Goal: Task Accomplishment & Management: Complete application form

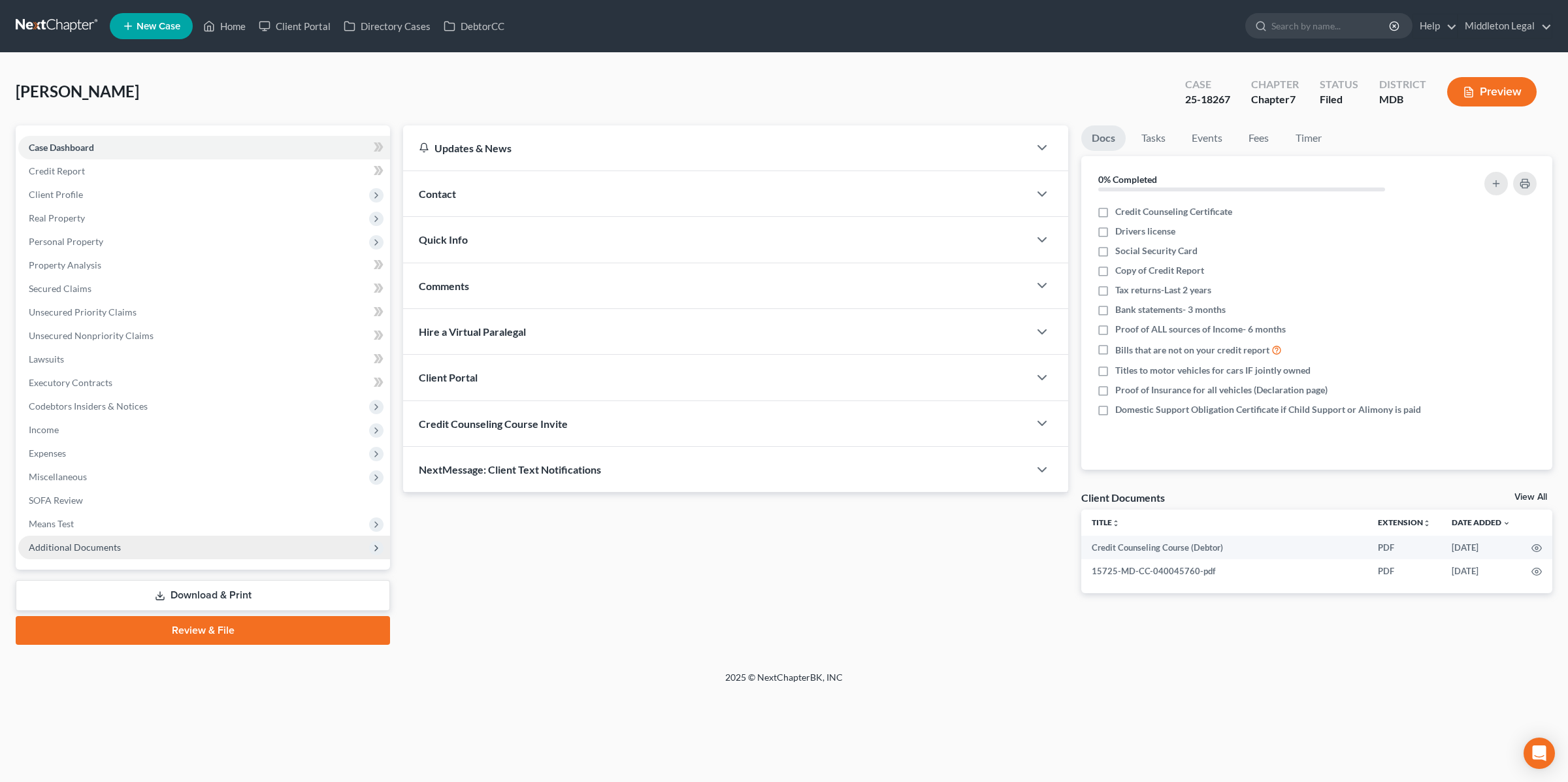
click at [99, 542] on span "Additional Documents" at bounding box center [75, 547] width 92 height 11
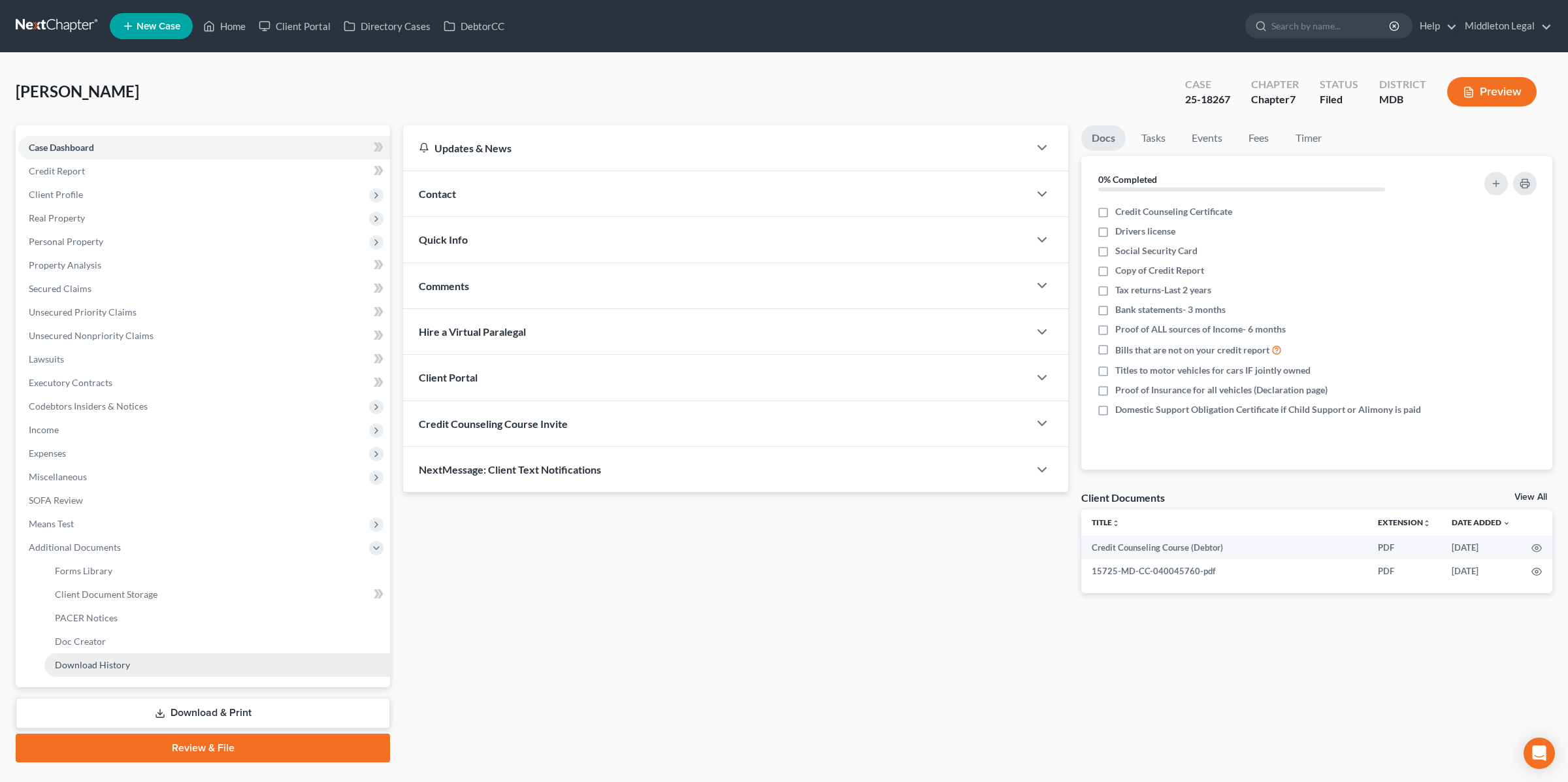
scroll to position [5, 0]
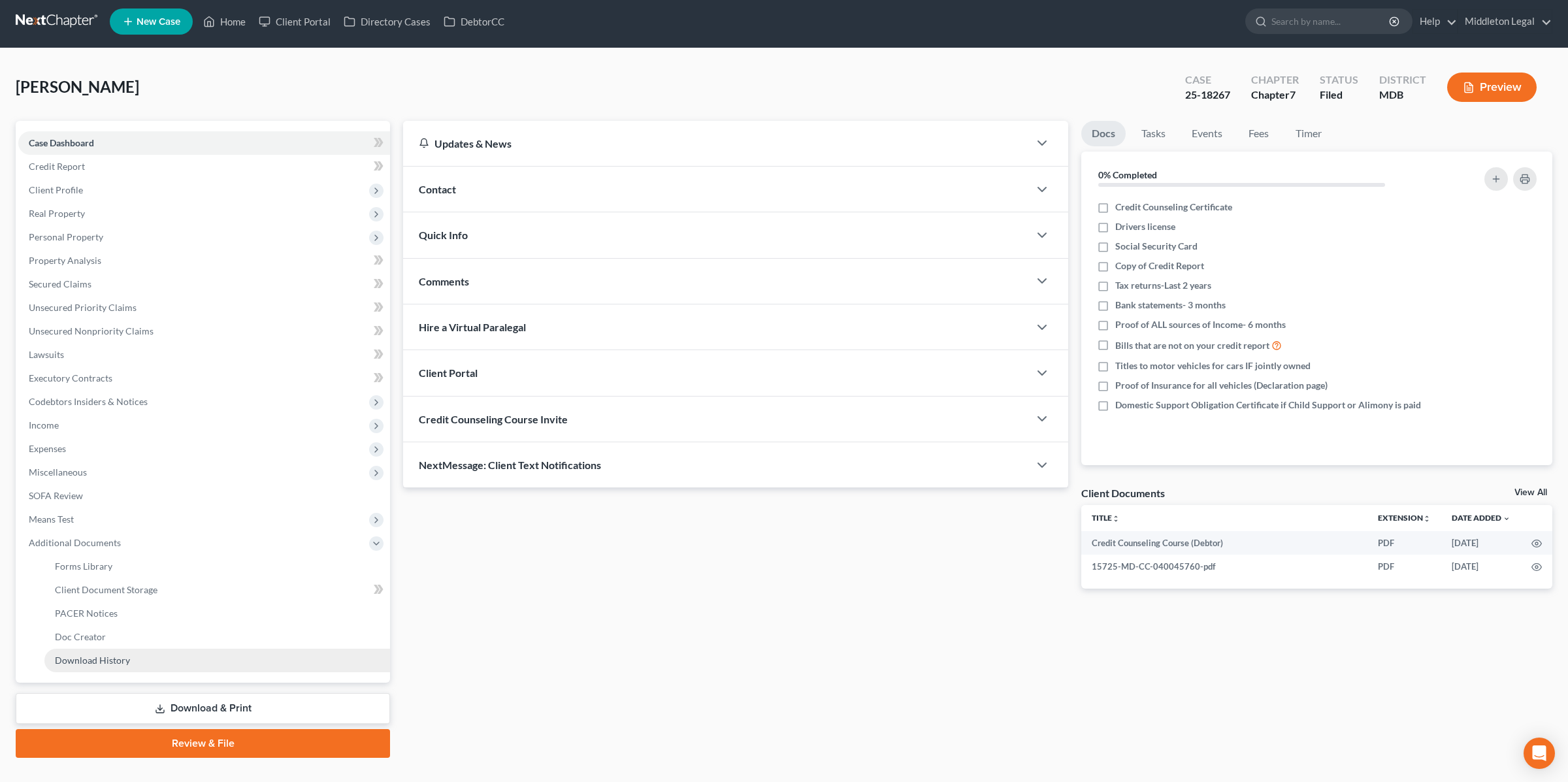
click at [94, 667] on link "Download History" at bounding box center [217, 660] width 346 height 24
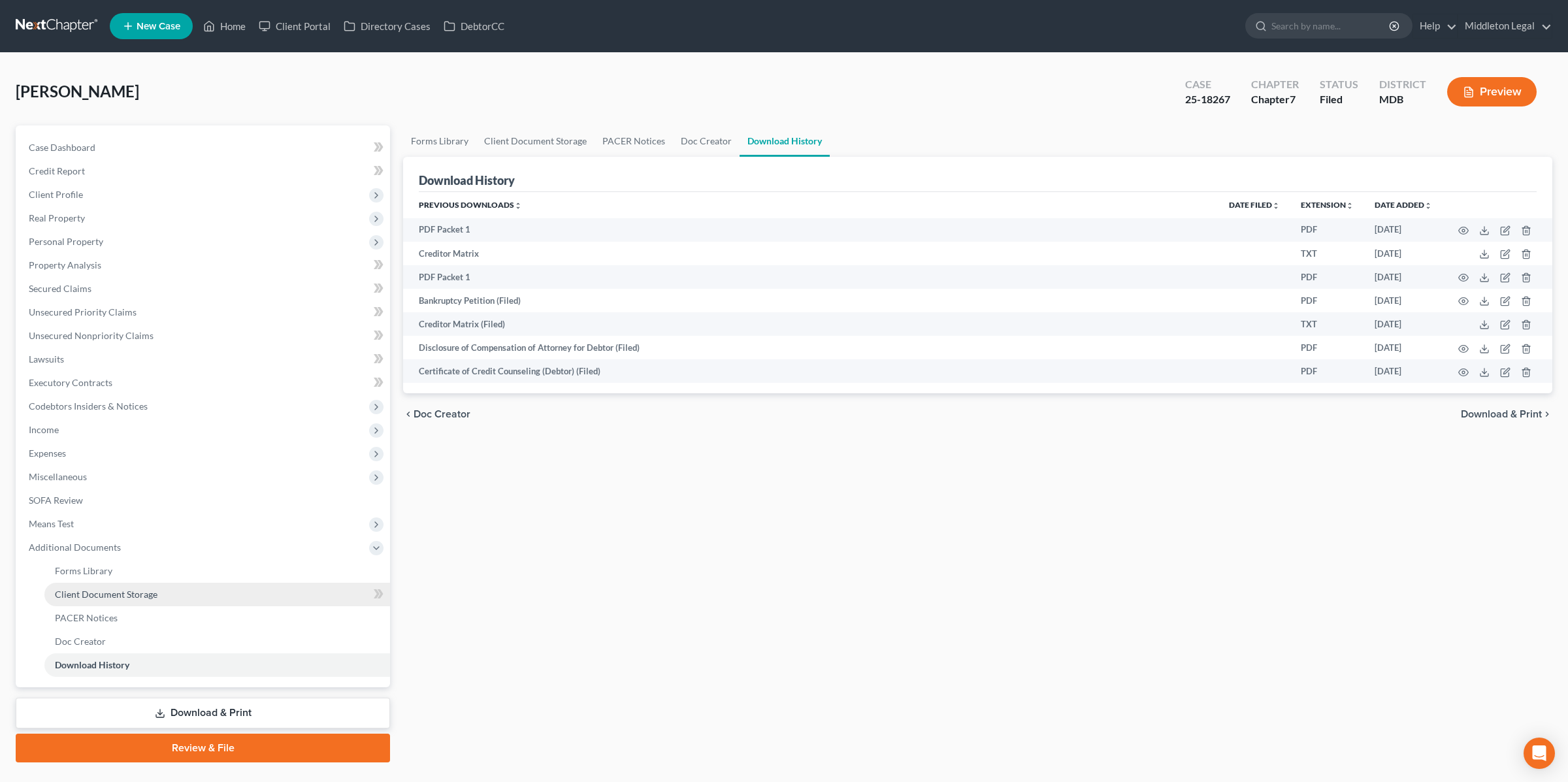
click at [129, 589] on span "Client Document Storage" at bounding box center [106, 594] width 102 height 11
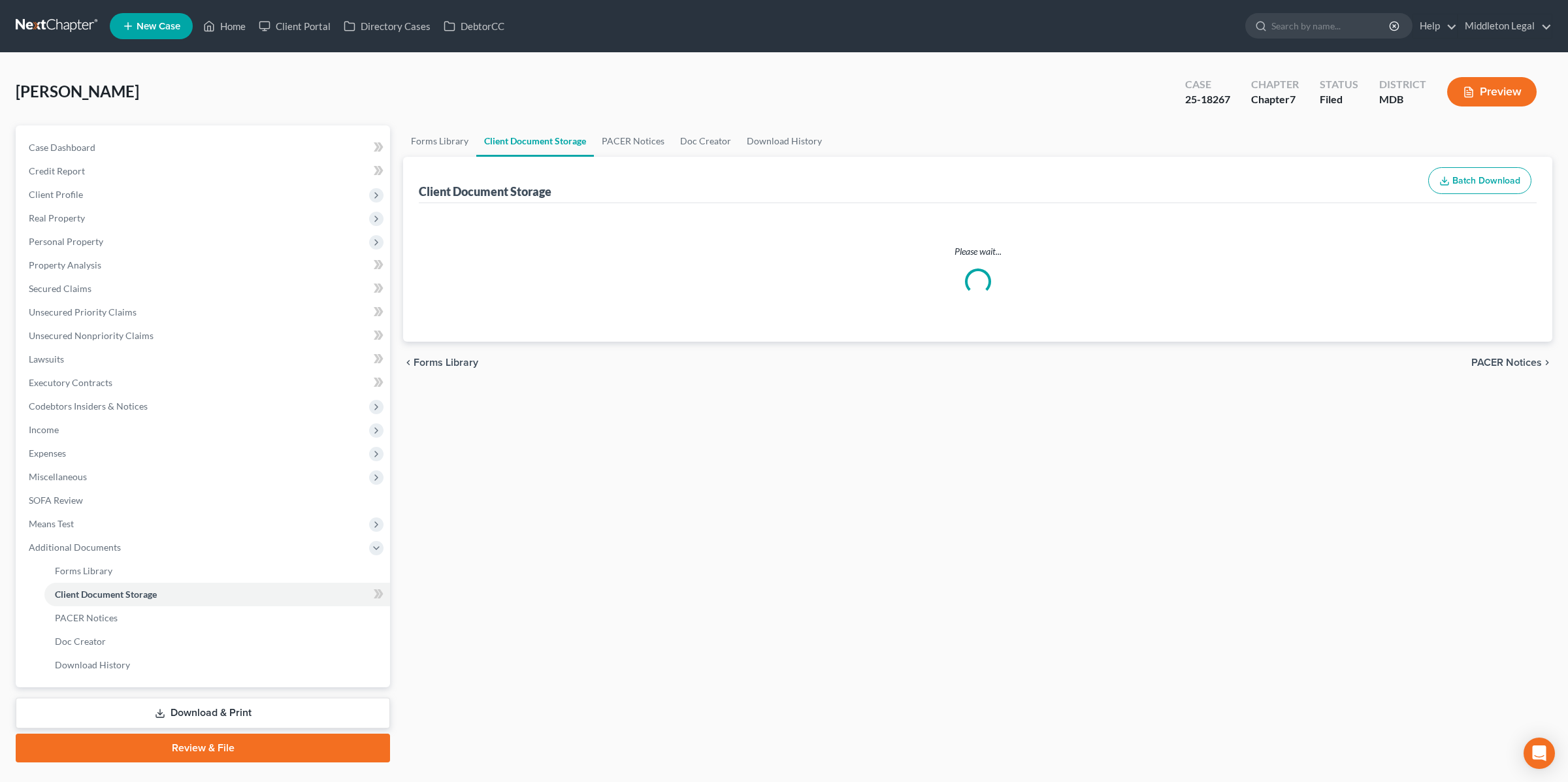
select select "14"
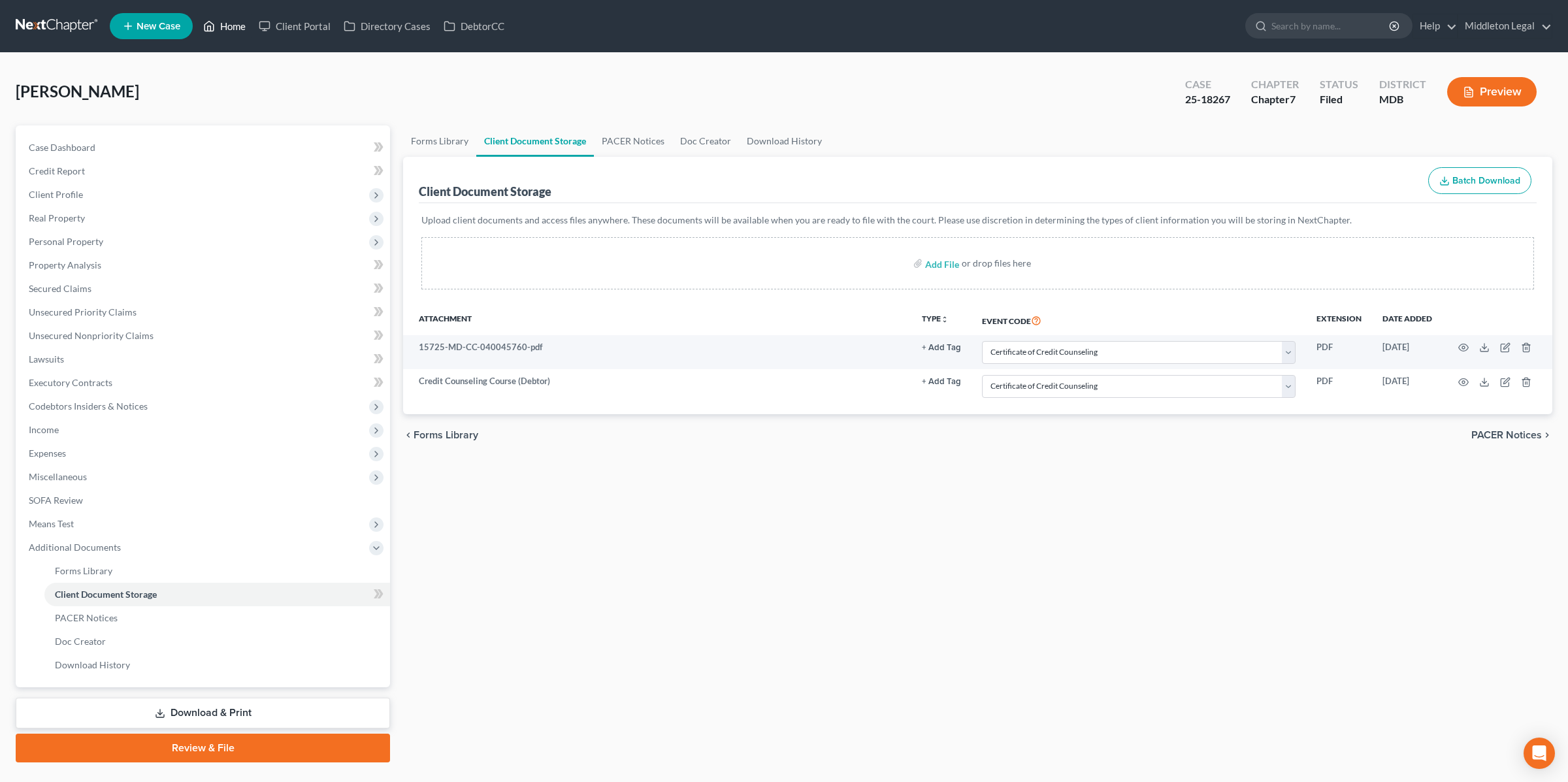
click at [234, 30] on link "Home" at bounding box center [224, 26] width 55 height 24
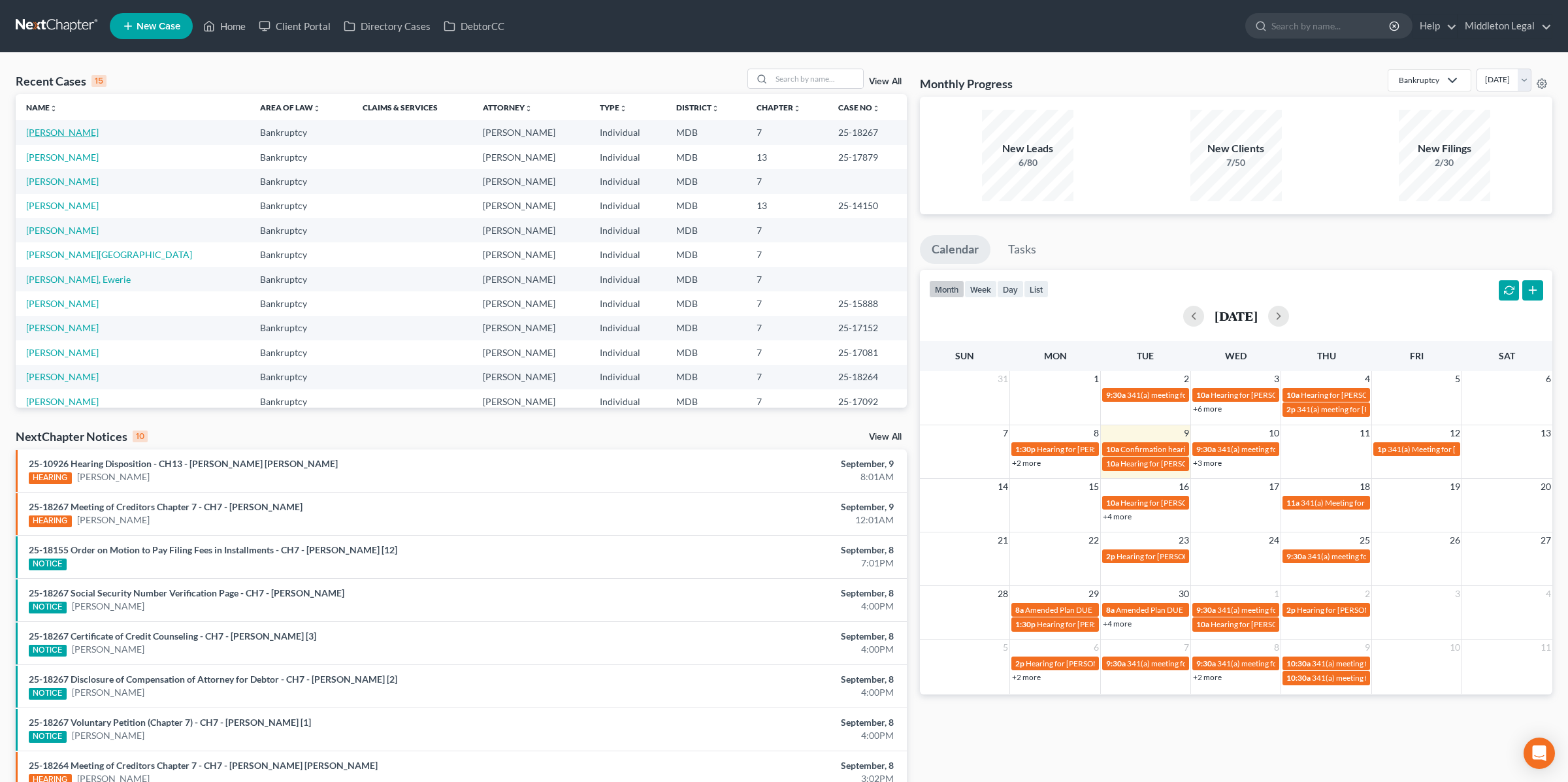
click at [93, 133] on link "[PERSON_NAME]" at bounding box center [63, 132] width 73 height 11
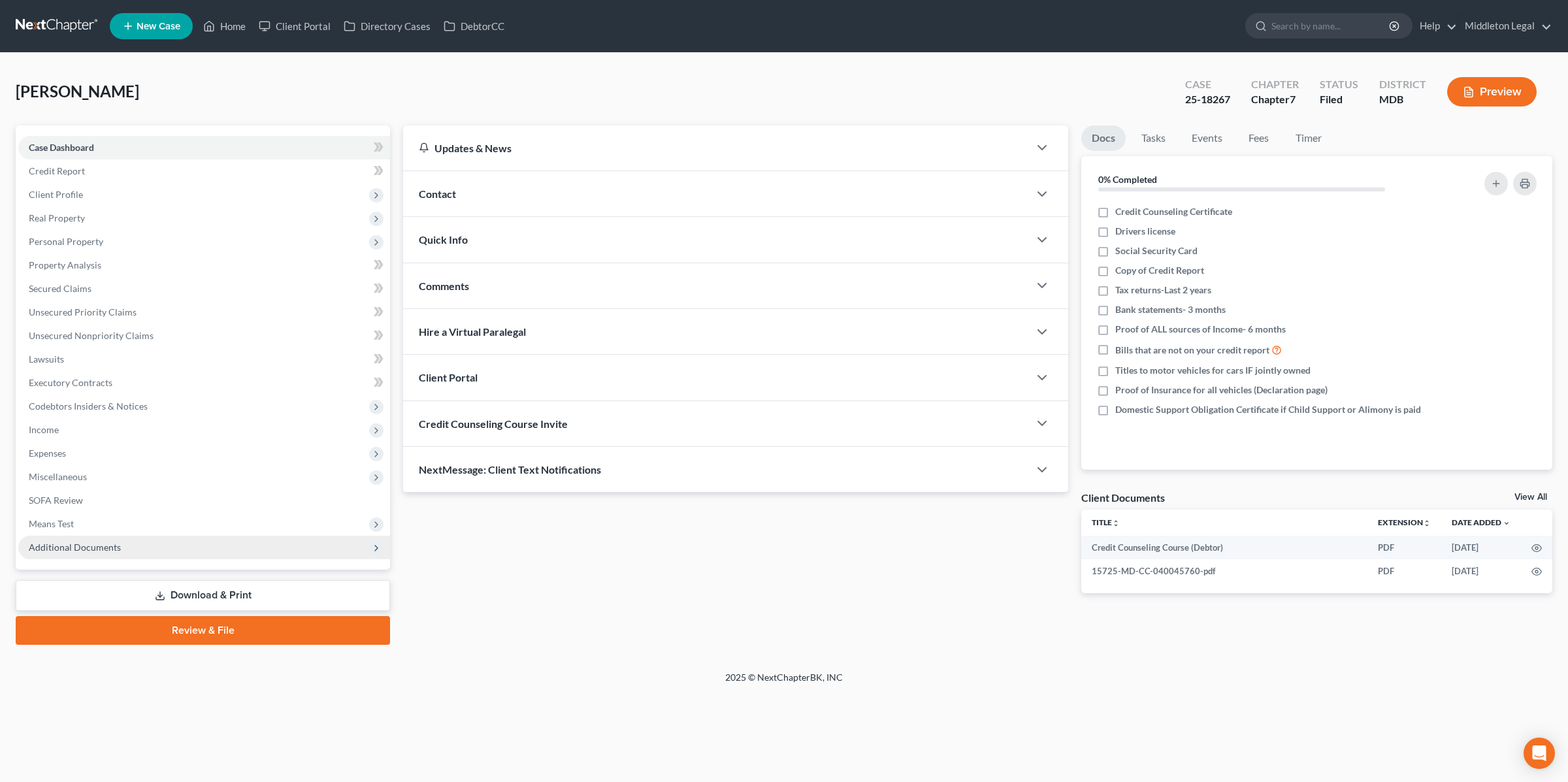
click at [116, 543] on span "Additional Documents" at bounding box center [75, 547] width 92 height 11
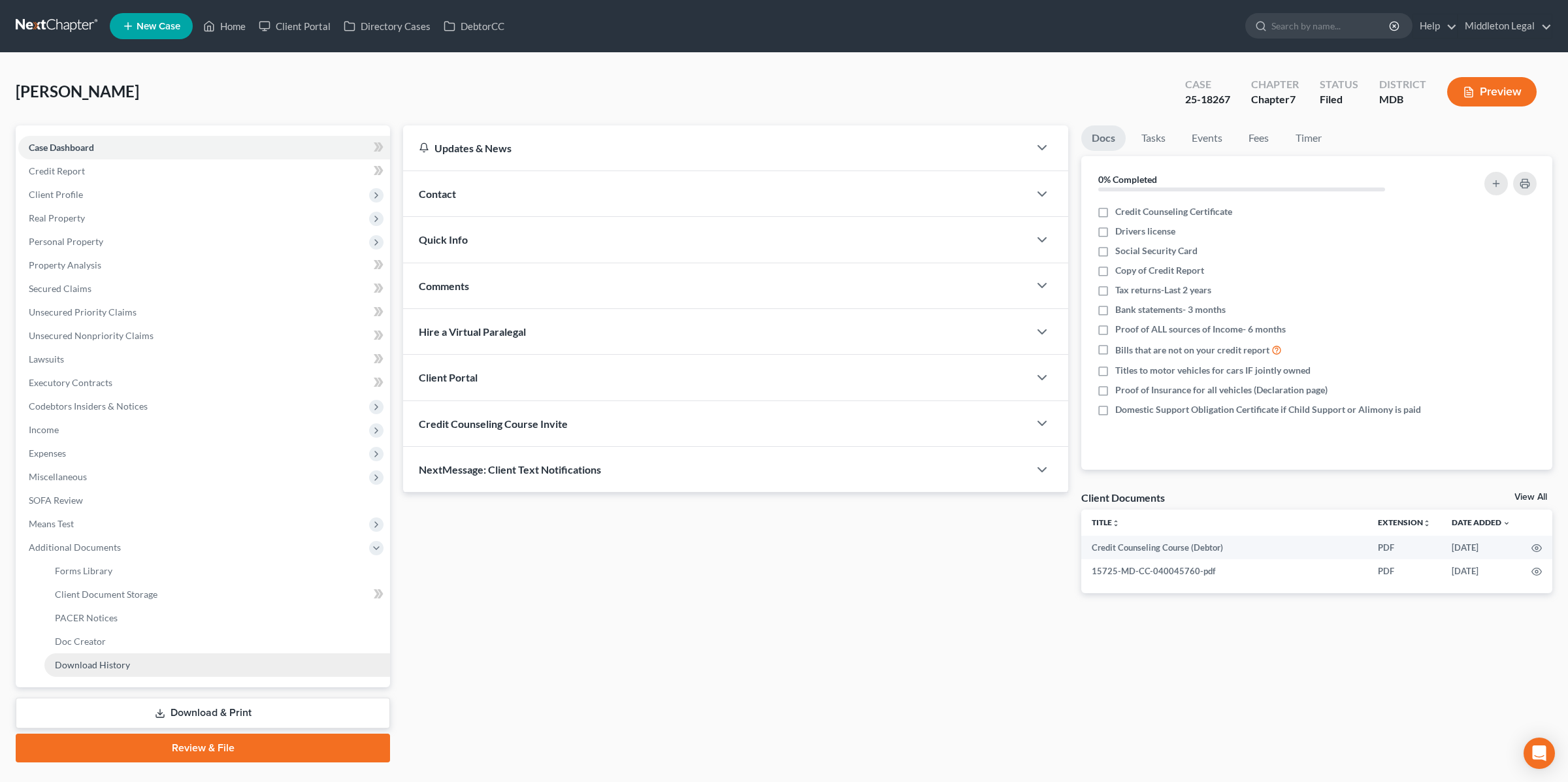
click at [123, 667] on span "Download History" at bounding box center [92, 665] width 75 height 11
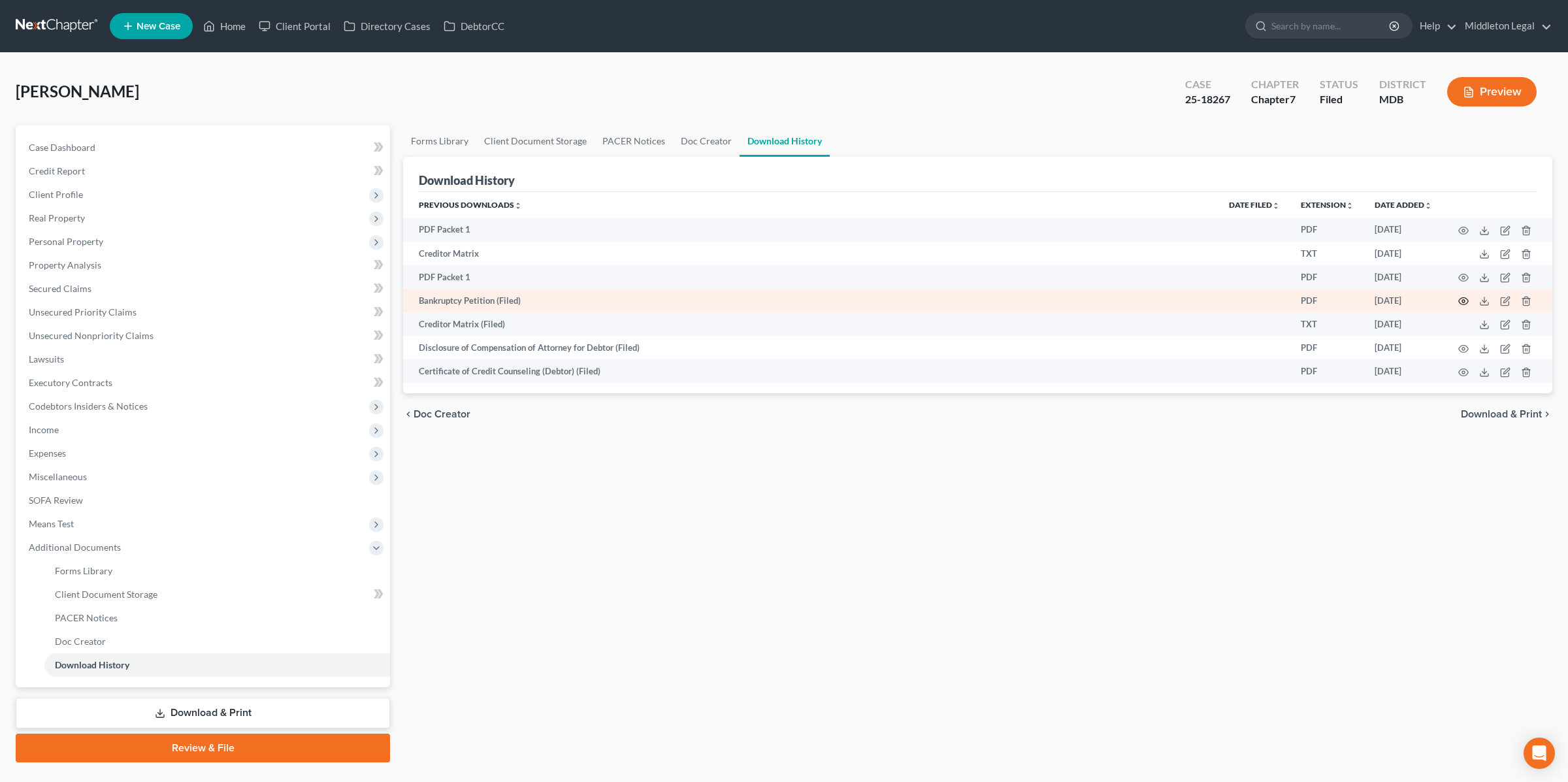
click at [1464, 301] on icon "button" at bounding box center [1464, 301] width 11 height 11
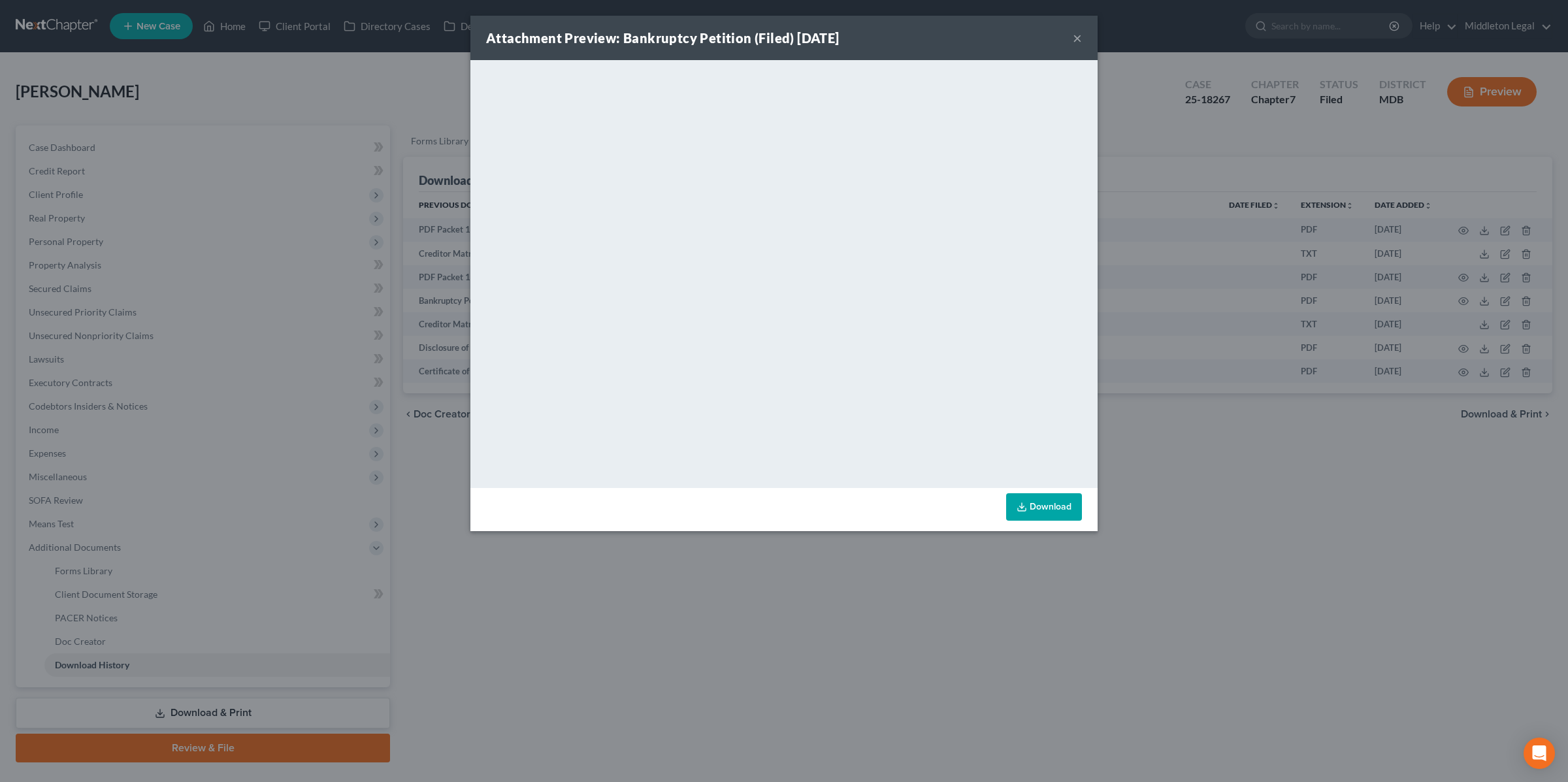
click at [398, 55] on div "Attachment Preview: Bankruptcy Petition (Filed) [DATE] × <object ng-attr-data='…" at bounding box center [784, 391] width 1568 height 782
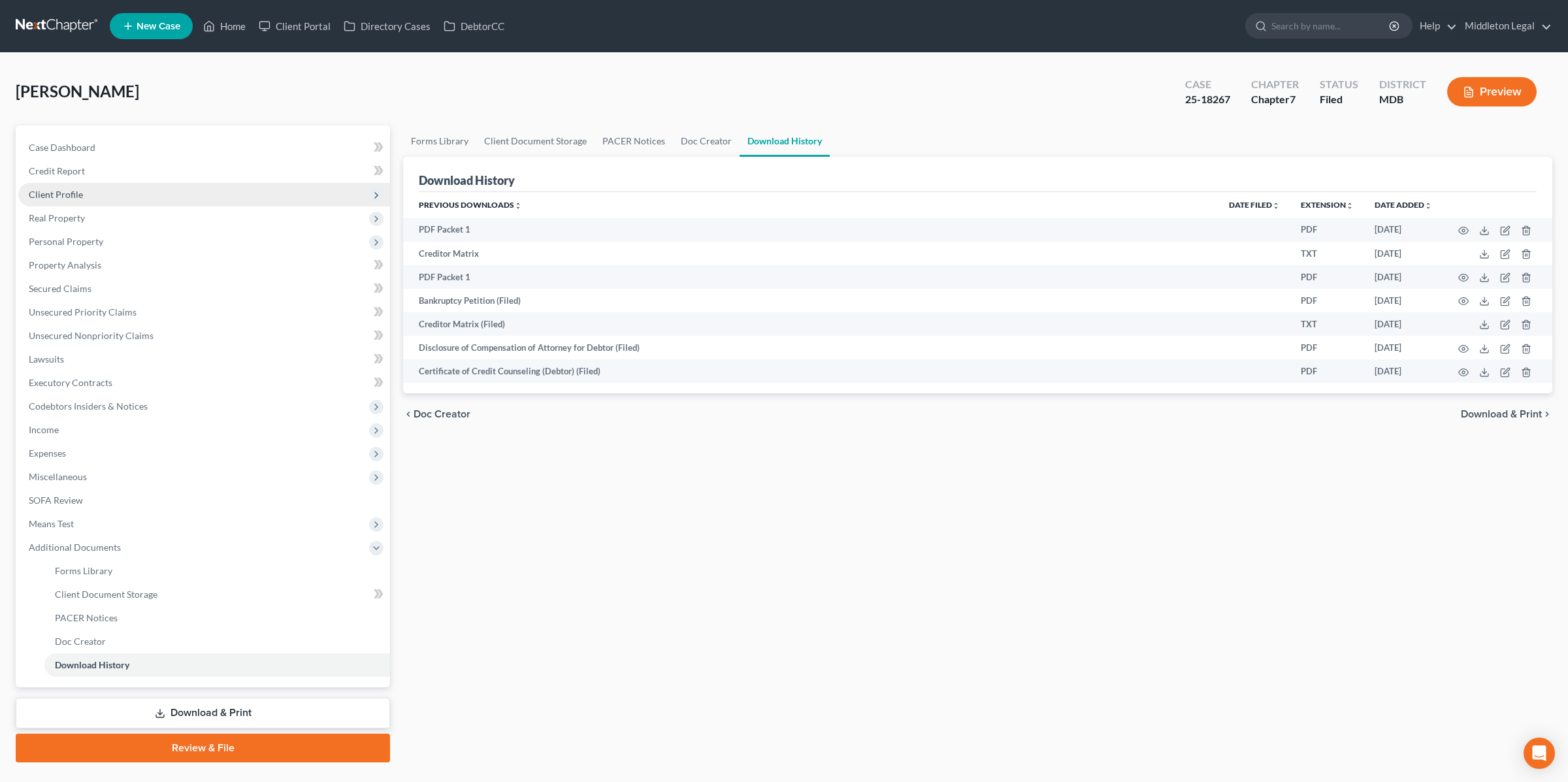
click at [102, 195] on span "Client Profile" at bounding box center [204, 194] width 371 height 24
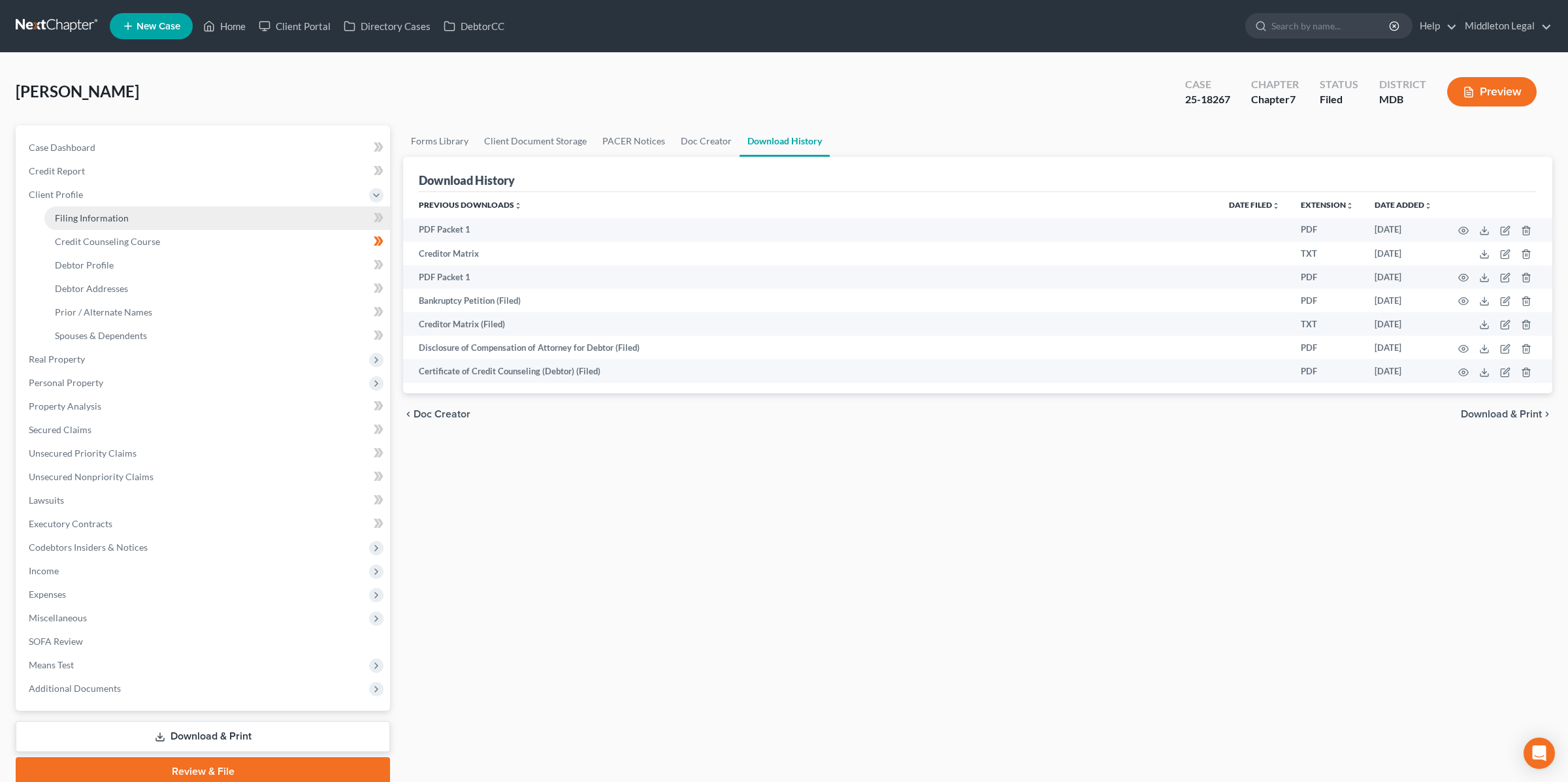
click at [109, 217] on span "Filing Information" at bounding box center [91, 218] width 73 height 11
select select "1"
select select "0"
select select "21"
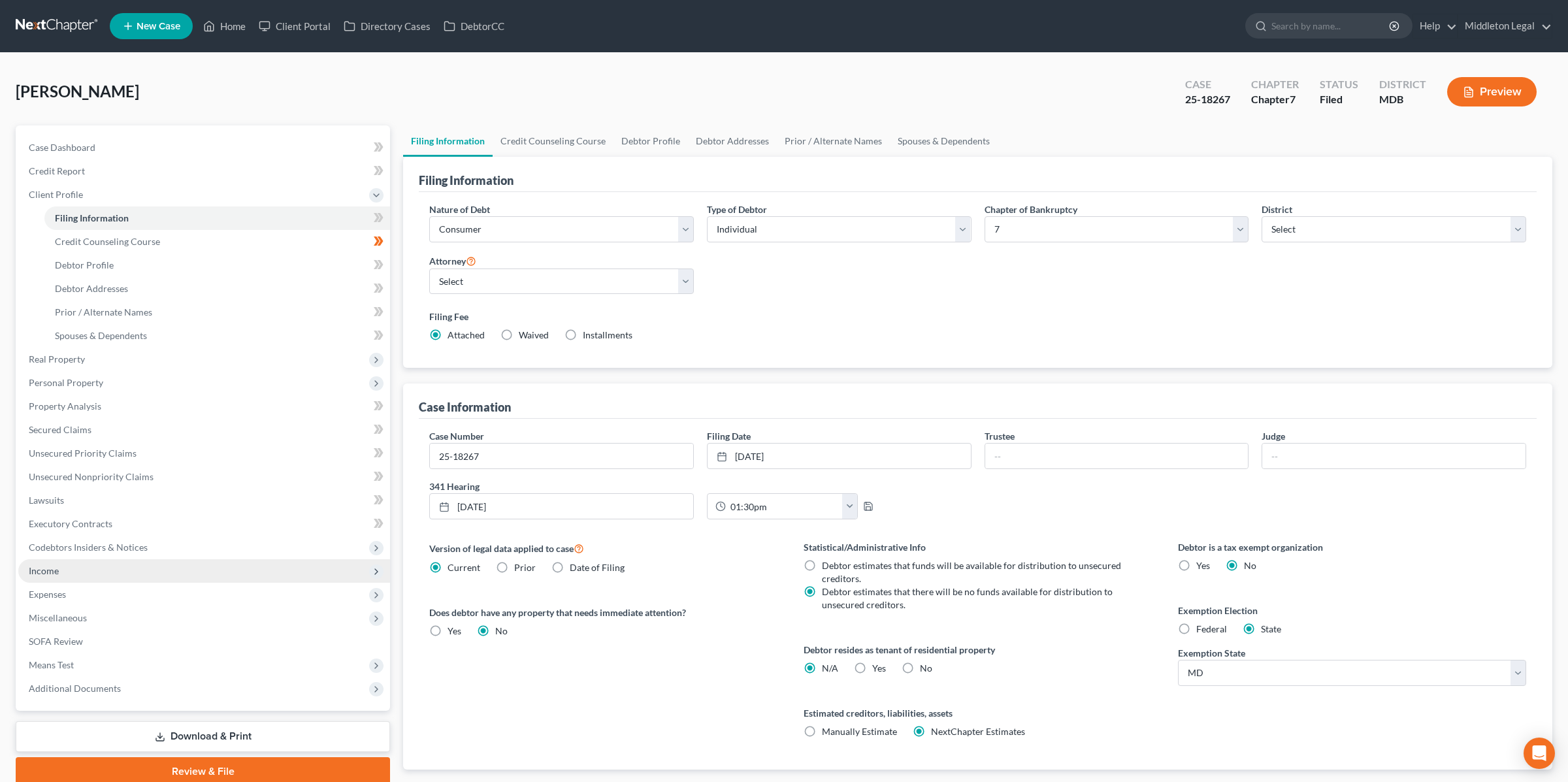
scroll to position [75, 0]
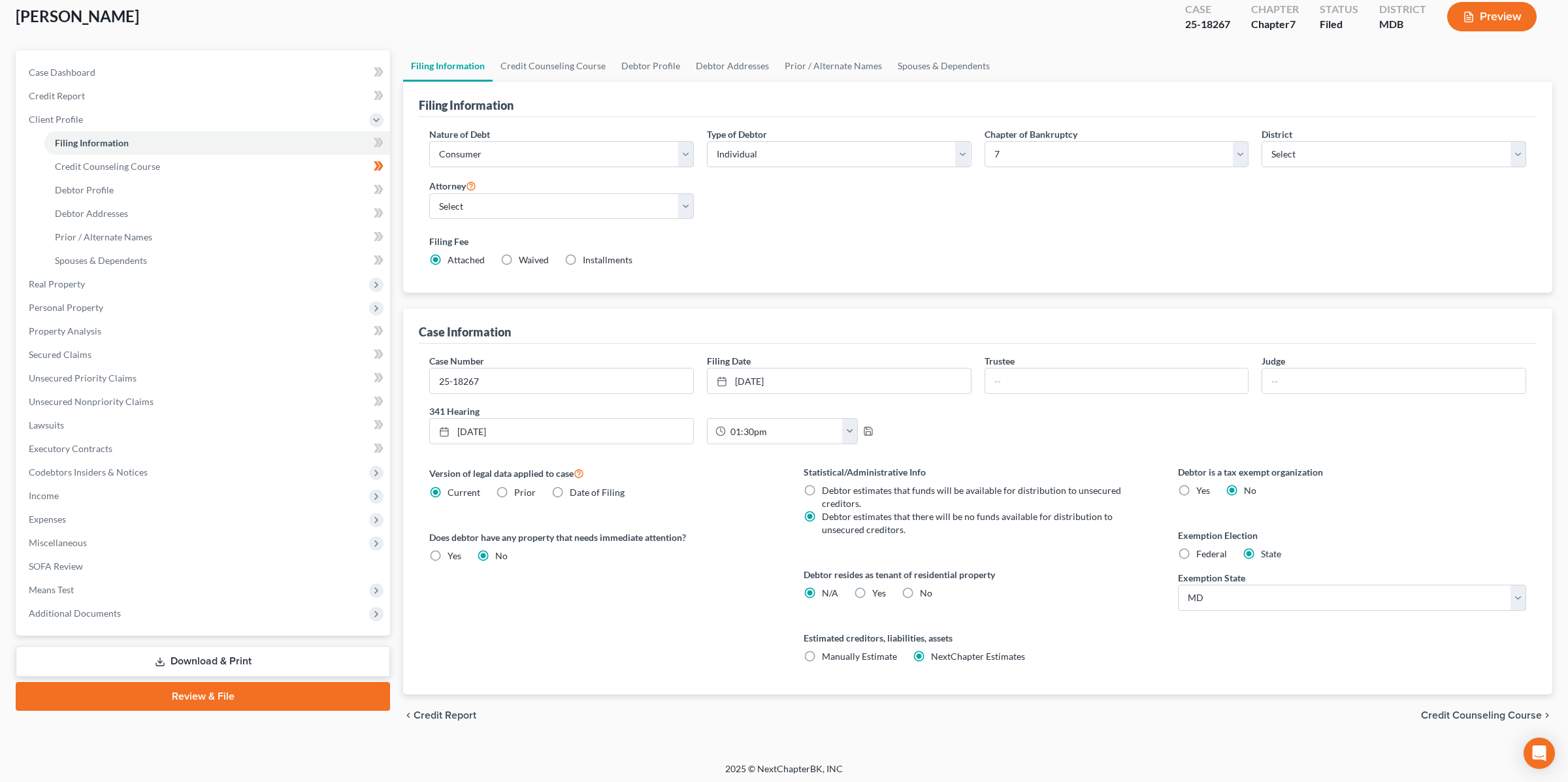
click at [1492, 16] on button "Preview" at bounding box center [1491, 17] width 90 height 30
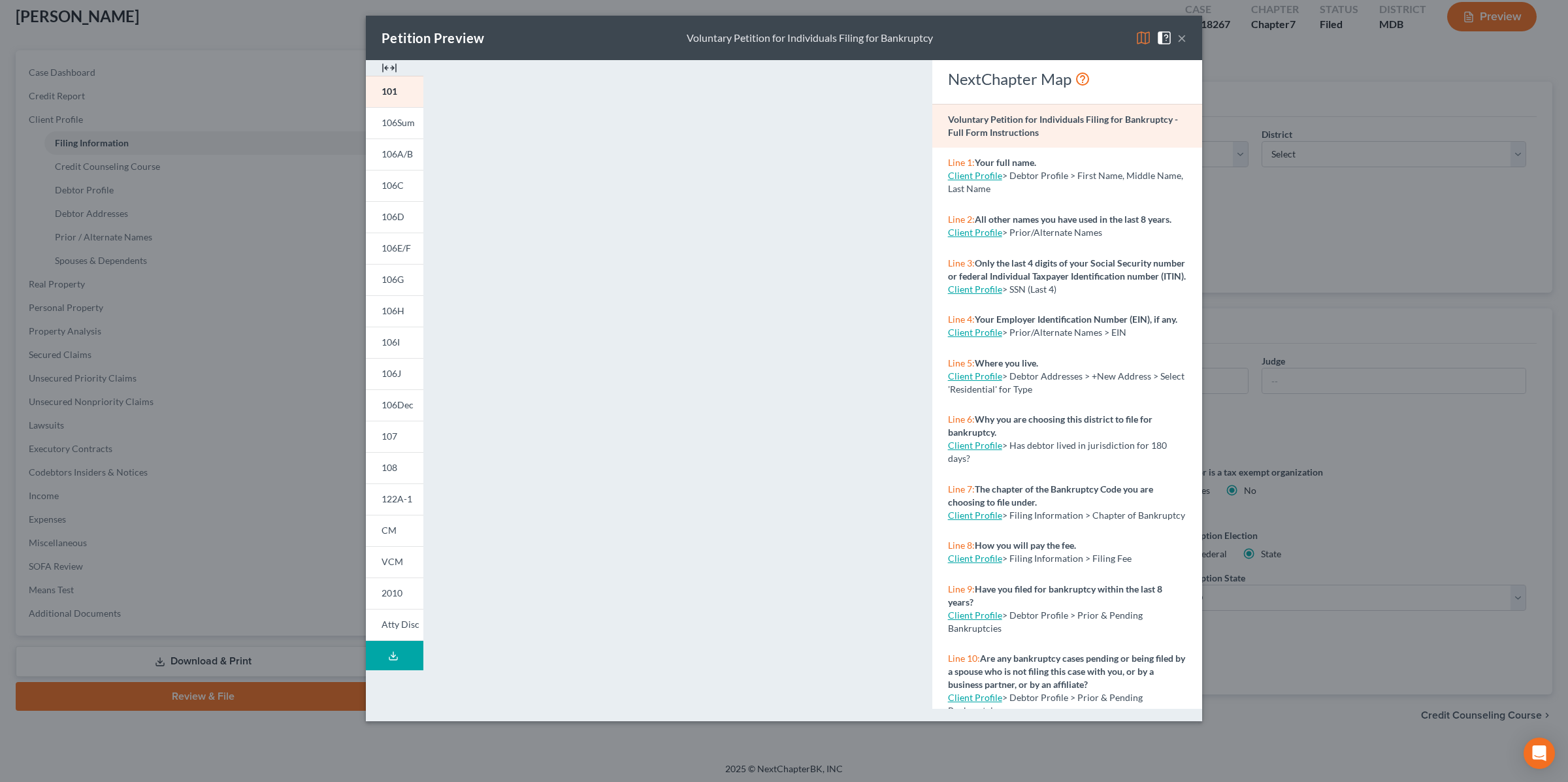
click at [1182, 38] on button "×" at bounding box center [1182, 38] width 9 height 16
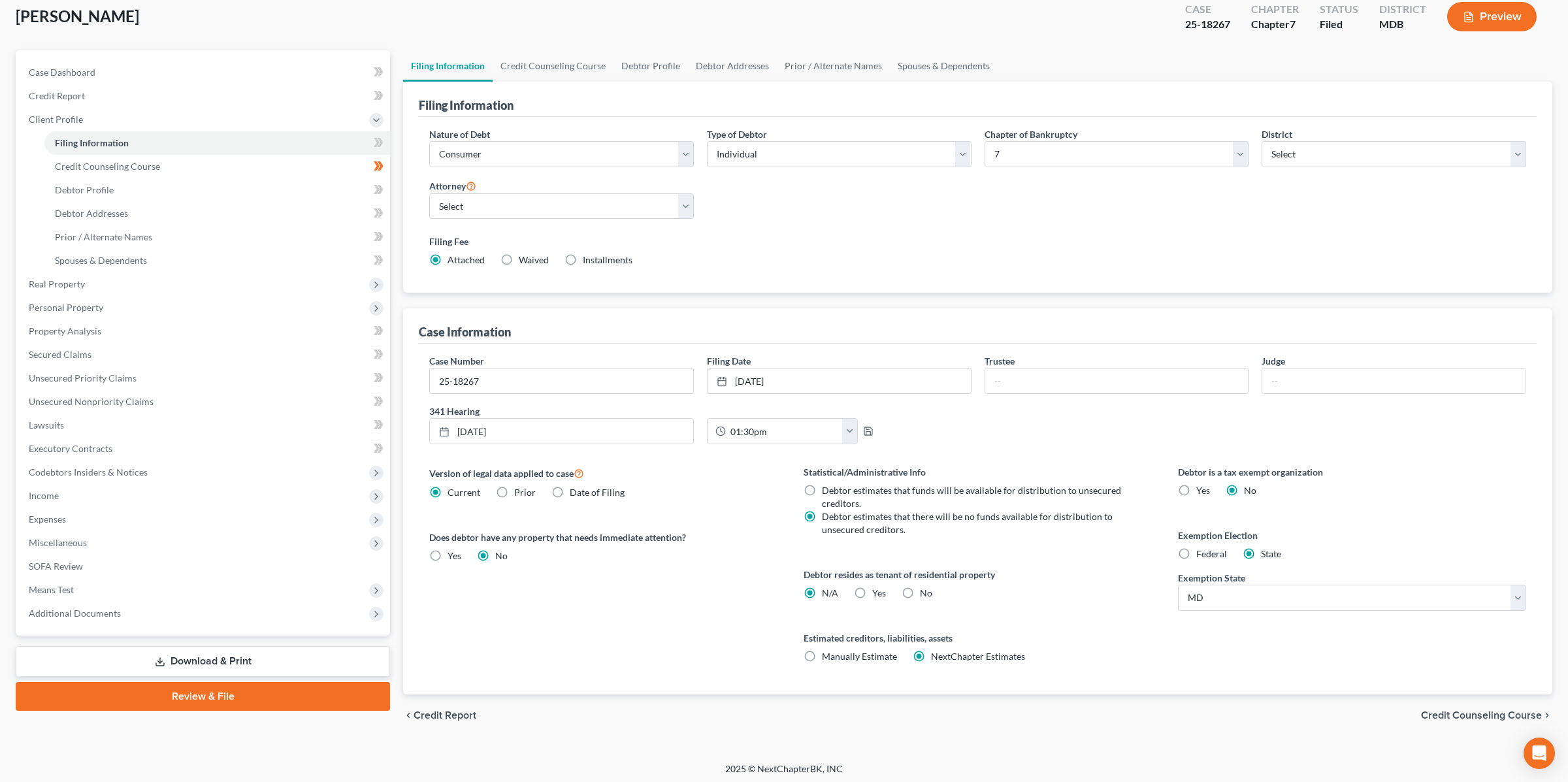
click at [220, 698] on link "Review & File" at bounding box center [202, 696] width 374 height 29
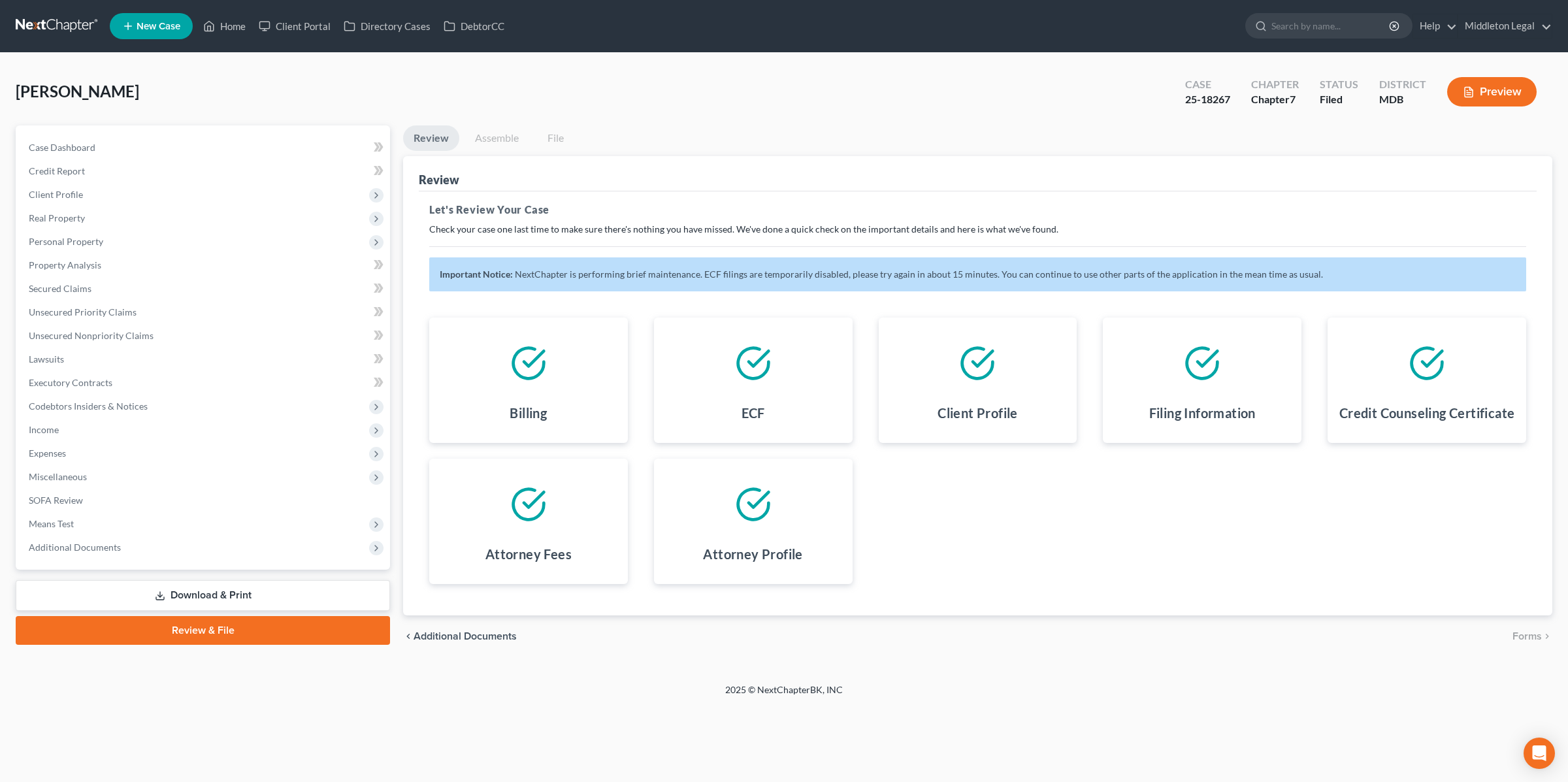
click at [489, 135] on link "Assemble" at bounding box center [497, 138] width 65 height 26
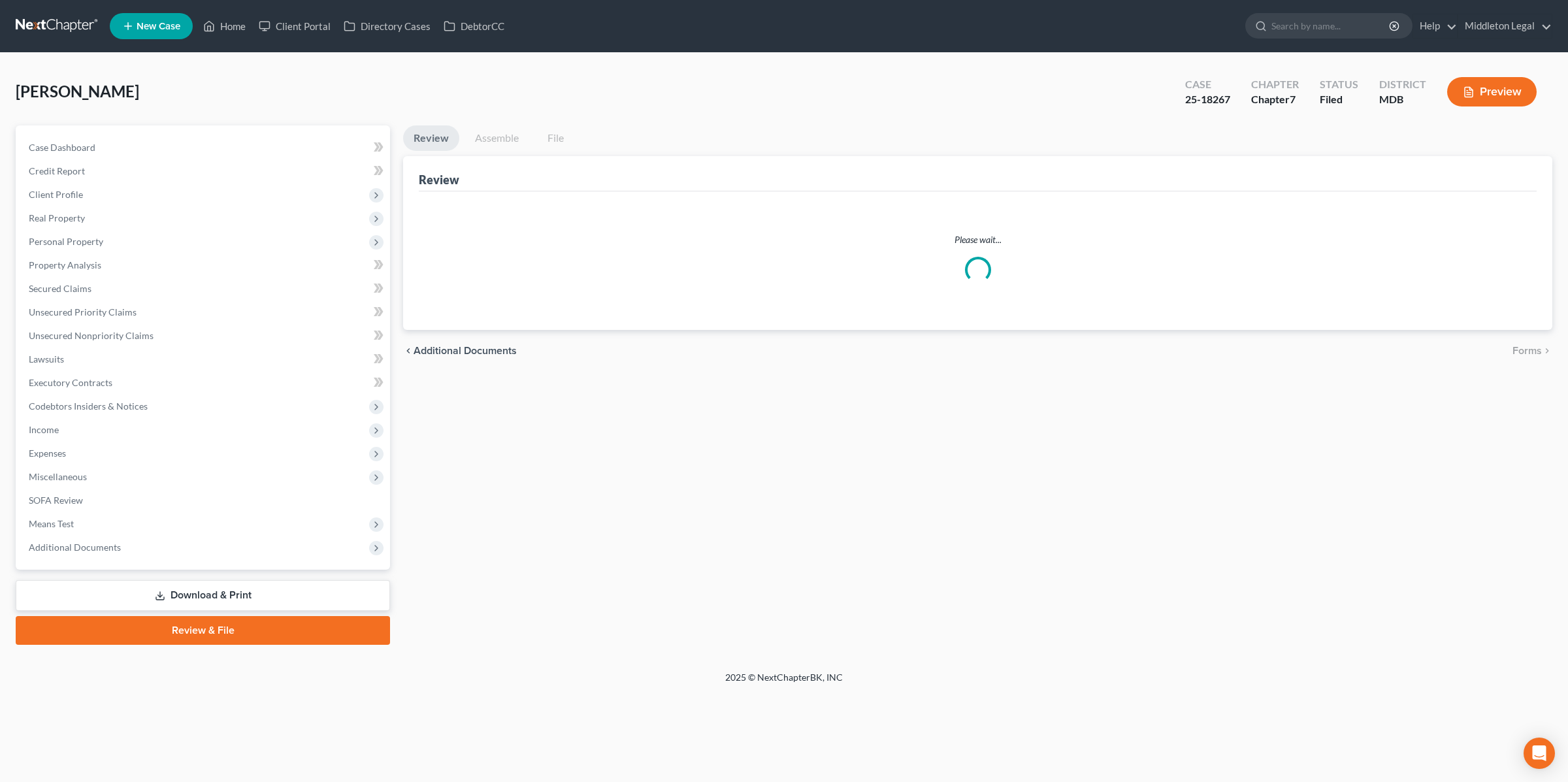
click at [489, 140] on link "Assemble" at bounding box center [497, 138] width 65 height 26
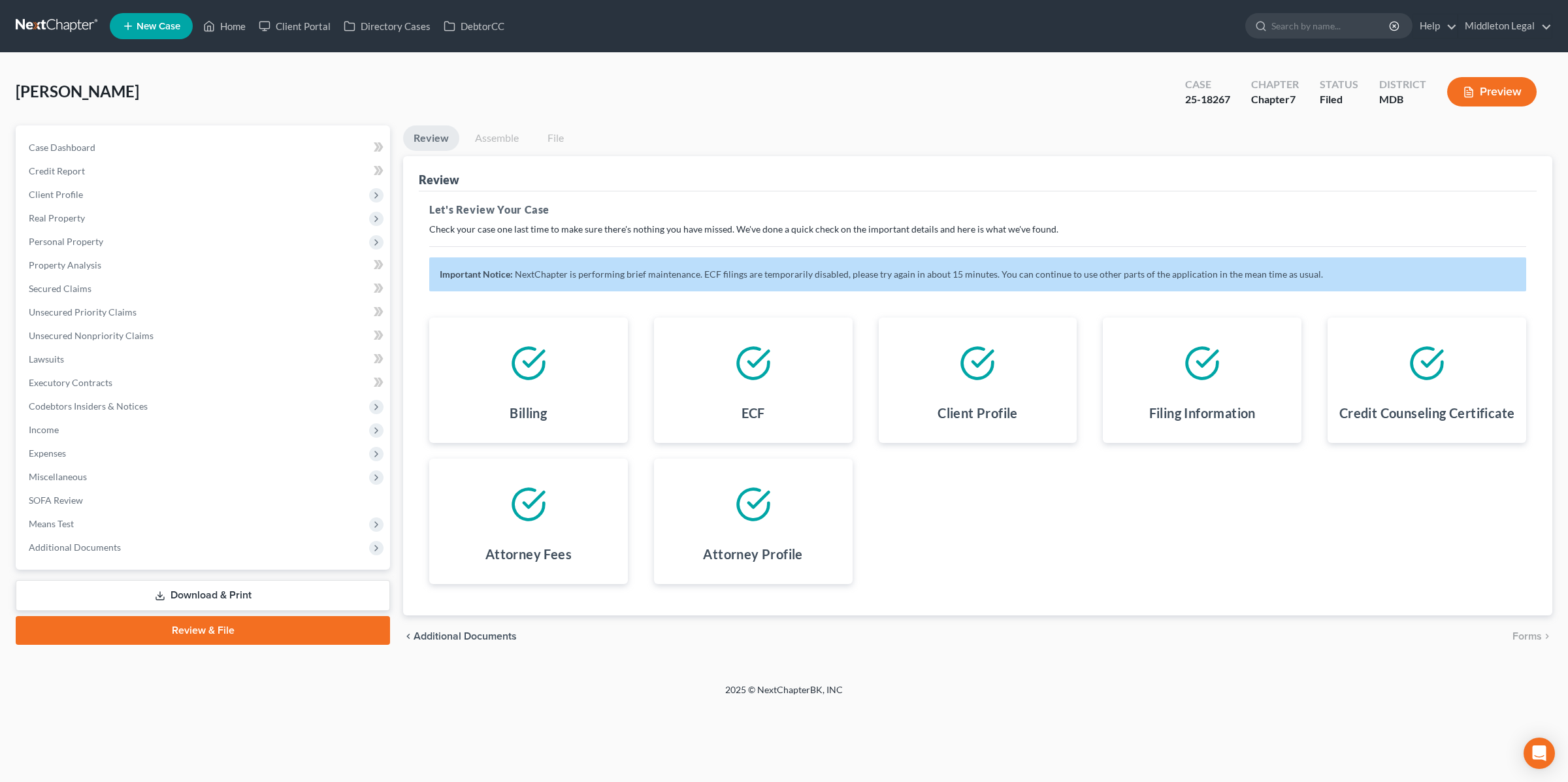
click at [1022, 502] on div "Billing ECF Client Profile Filing Information Credit Counseling Certificate Att…" at bounding box center [977, 451] width 1123 height 298
click at [498, 138] on link "Assemble" at bounding box center [497, 138] width 65 height 26
click at [119, 536] on span "Additional Documents" at bounding box center [204, 547] width 371 height 24
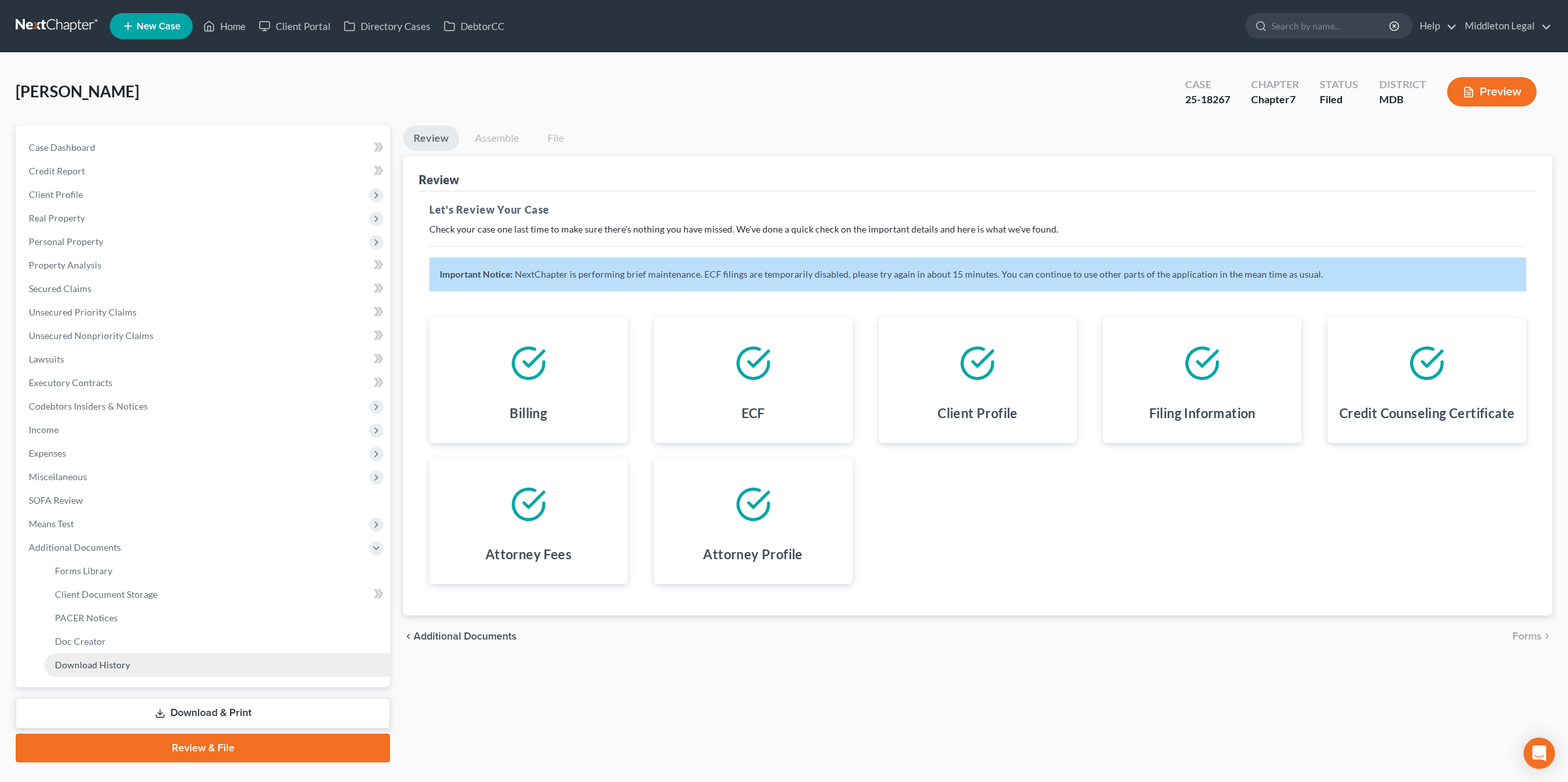
click at [109, 667] on span "Download History" at bounding box center [92, 665] width 75 height 11
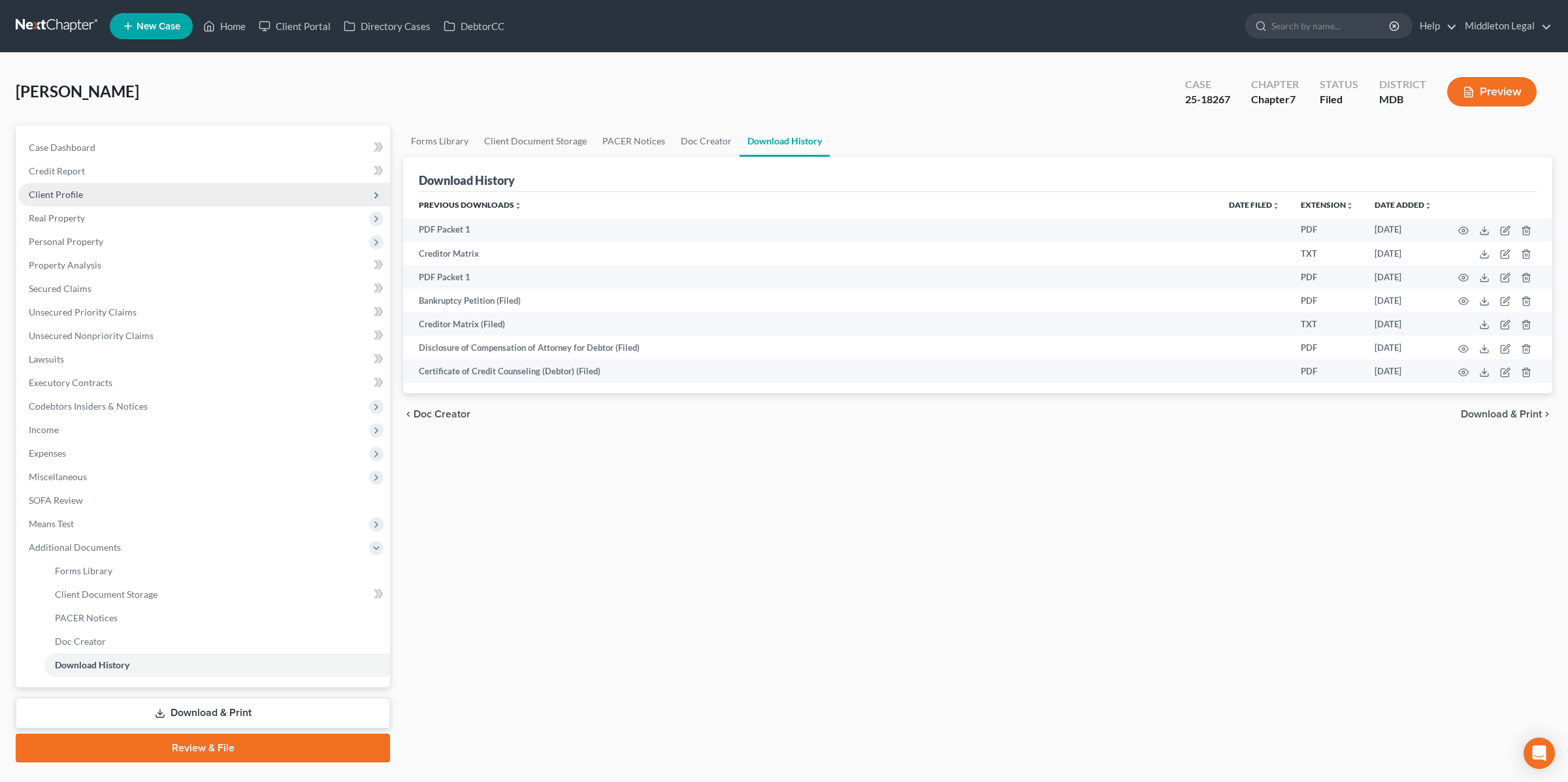
click at [70, 195] on span "Client Profile" at bounding box center [56, 194] width 54 height 11
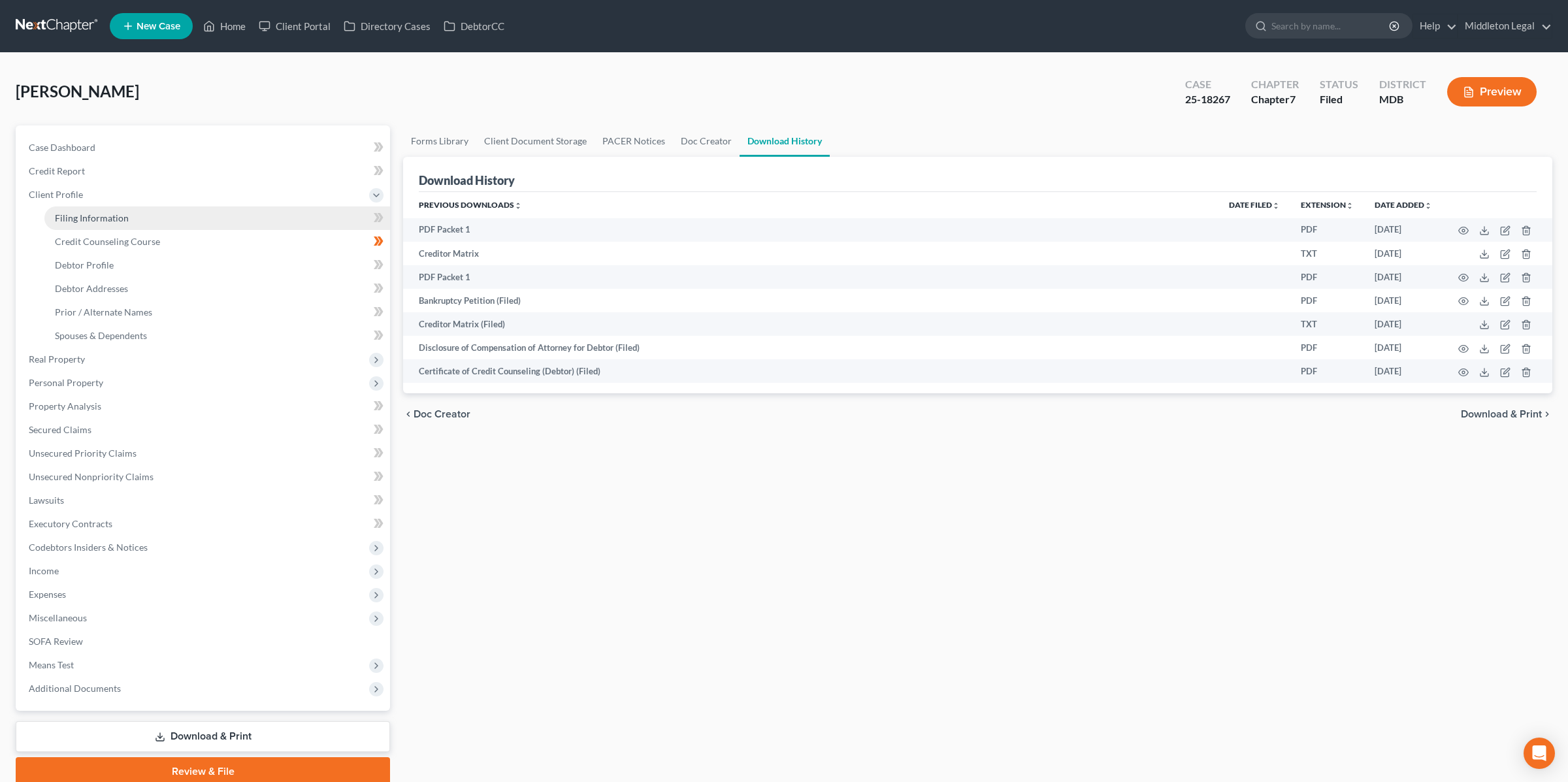
click at [78, 214] on span "Filing Information" at bounding box center [91, 218] width 73 height 11
select select "1"
select select "0"
select select "21"
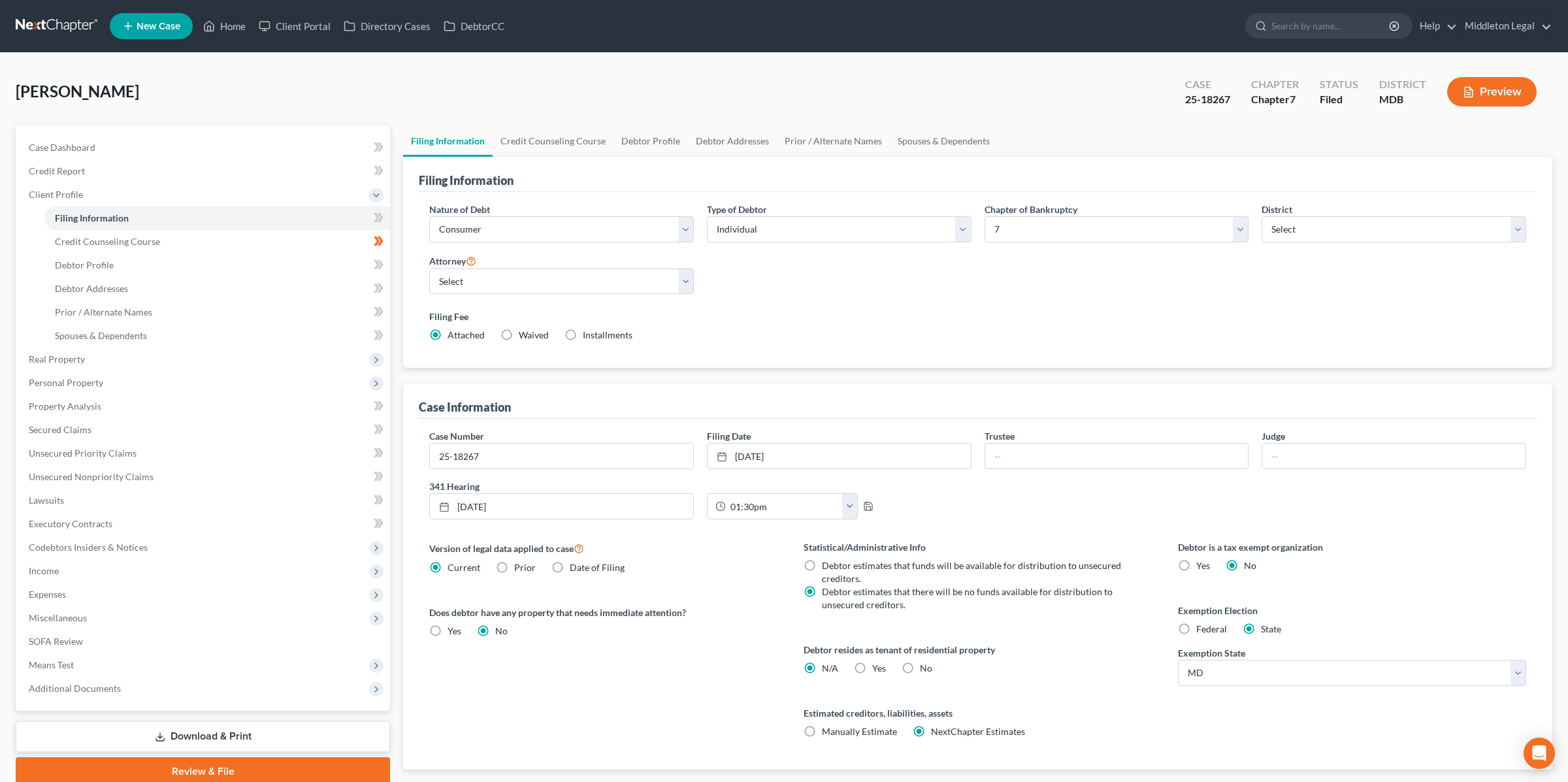
scroll to position [1, 0]
